Goal: Transaction & Acquisition: Subscribe to service/newsletter

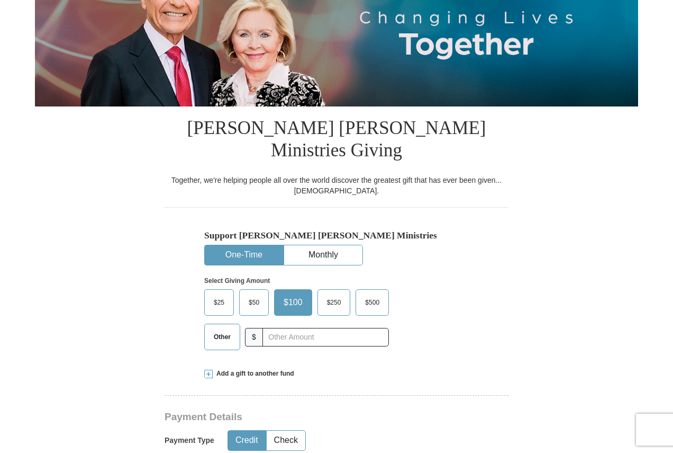
scroll to position [212, 0]
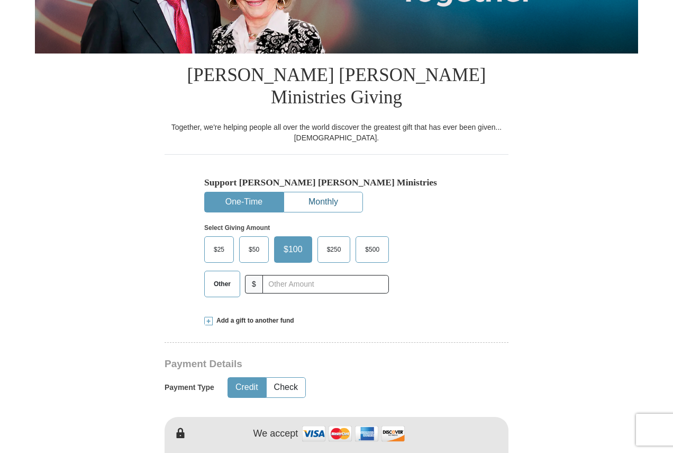
click at [324, 192] on button "Monthly" at bounding box center [323, 202] width 78 height 20
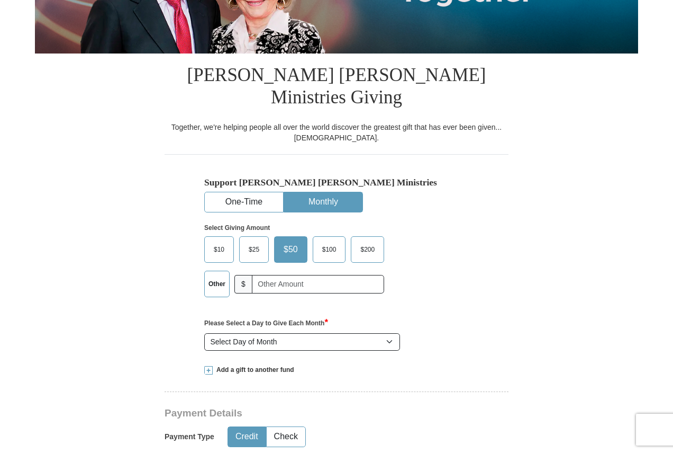
click at [250, 241] on span "$25" at bounding box center [254, 249] width 21 height 16
click at [0, 0] on input "$25" at bounding box center [0, 0] width 0 height 0
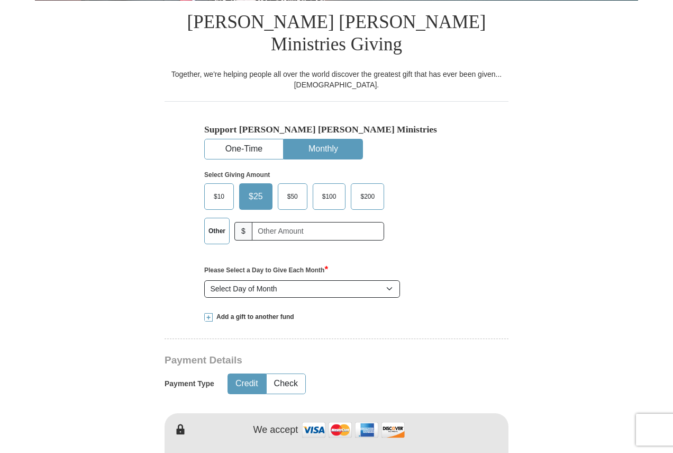
scroll to position [318, 0]
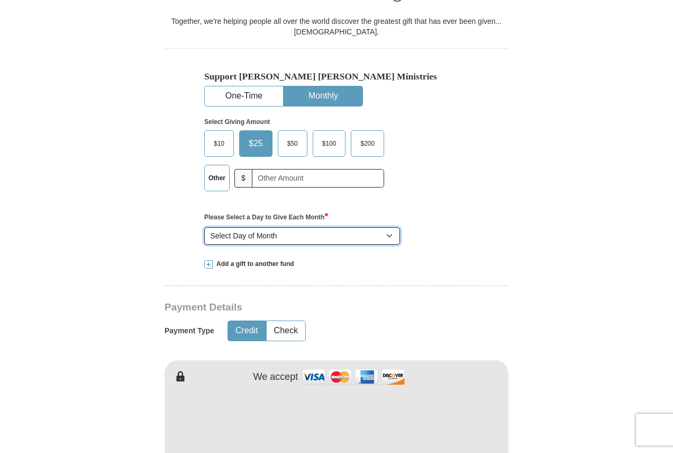
click at [388, 227] on select "Select Day of Month 1 2 3 4 5 6 7 8 9 10 11 12 13 14 15 16 17 18 19 20 21 22 23…" at bounding box center [302, 236] width 196 height 18
select select "1"
click at [204, 227] on select "Select Day of Month 1 2 3 4 5 6 7 8 9 10 11 12 13 14 15 16 17 18 19 20 21 22 23…" at bounding box center [302, 236] width 196 height 18
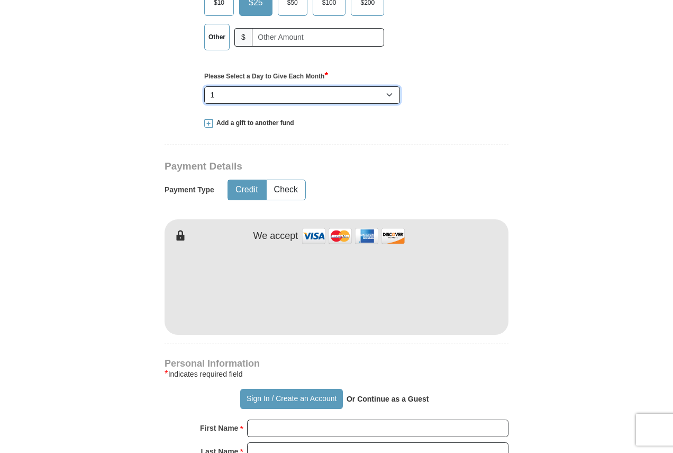
scroll to position [477, 0]
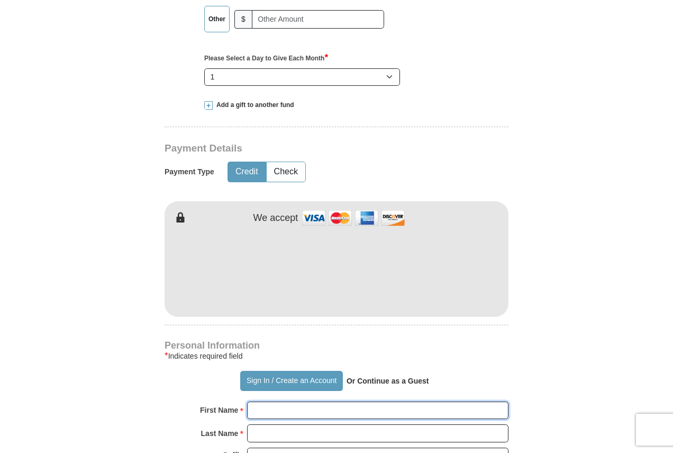
type input "[PERSON_NAME]"
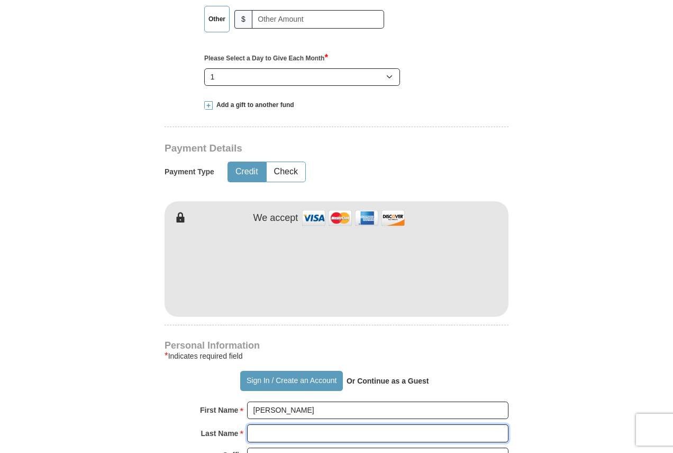
type input "[PERSON_NAME]"
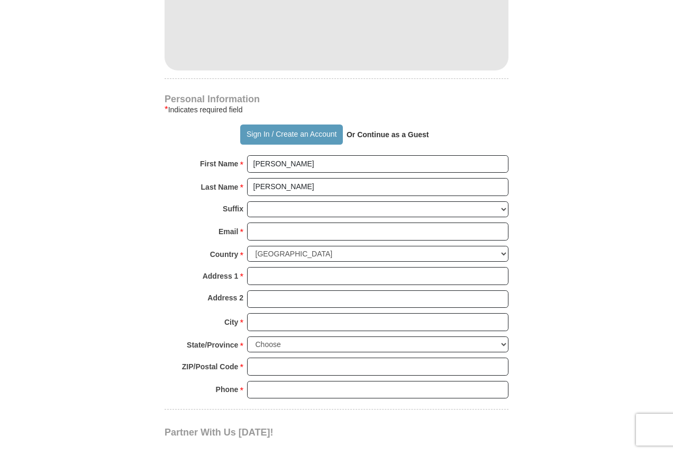
scroll to position [741, 0]
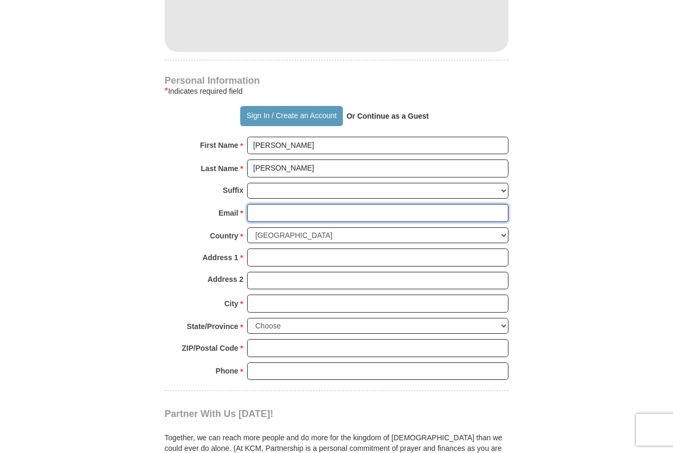
click at [278, 204] on input "Email *" at bounding box center [378, 213] width 262 height 18
type input "[PERSON_NAME][EMAIL_ADDRESS][DOMAIN_NAME]"
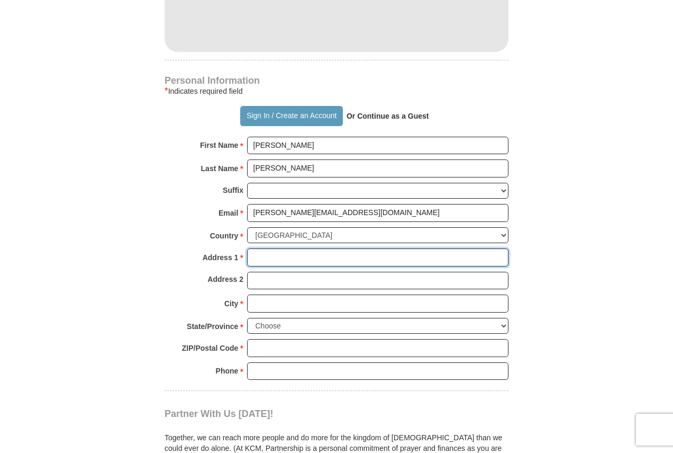
type input "[STREET_ADDRESS]"
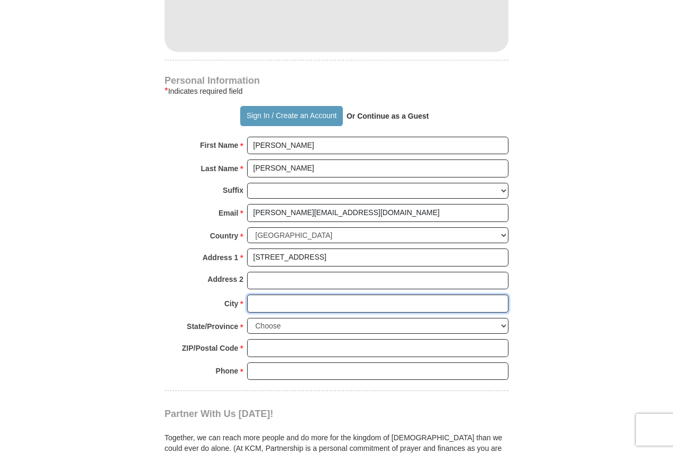
type input "[PERSON_NAME]"
select select "[GEOGRAPHIC_DATA]"
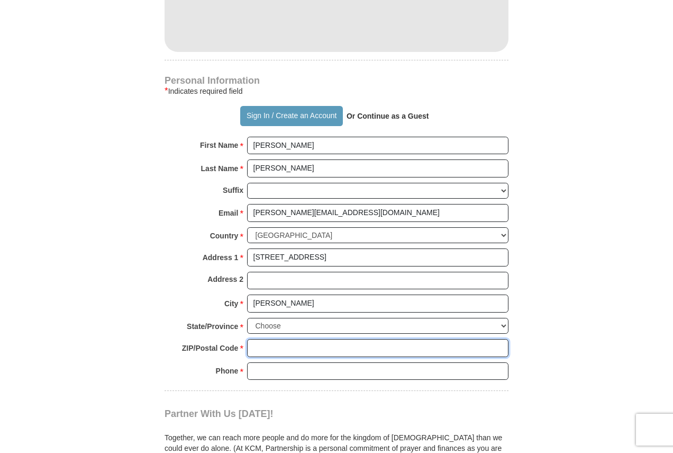
type input "76825"
type input "3254564928"
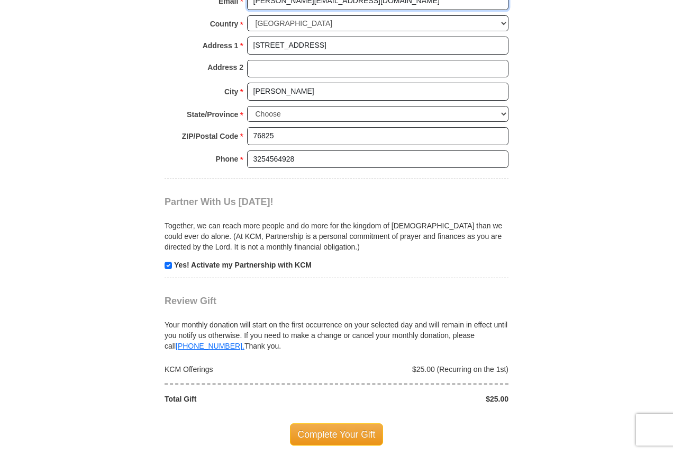
scroll to position [1006, 0]
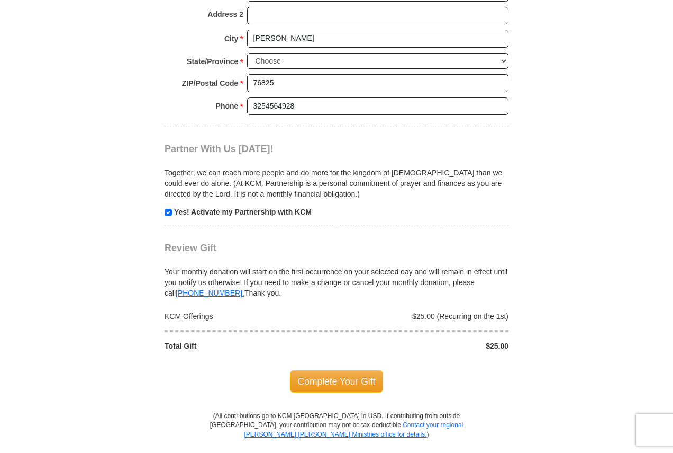
click at [342, 370] on span "Complete Your Gift" at bounding box center [337, 381] width 94 height 22
